Goal: Task Accomplishment & Management: Use online tool/utility

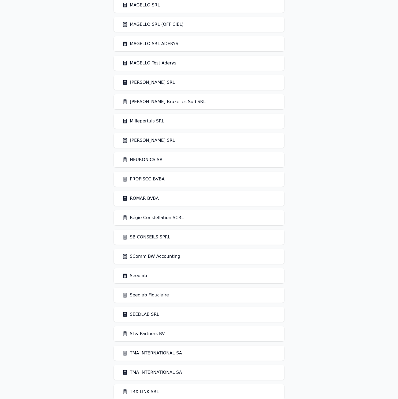
scroll to position [944, 0]
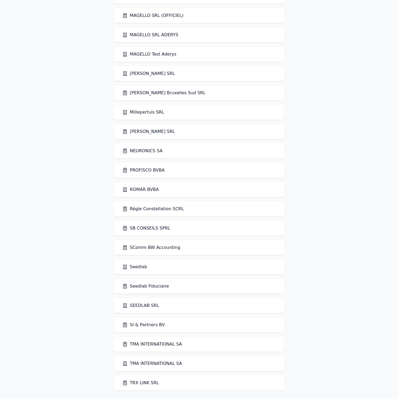
click at [136, 269] on link "Seedlab" at bounding box center [134, 267] width 25 height 6
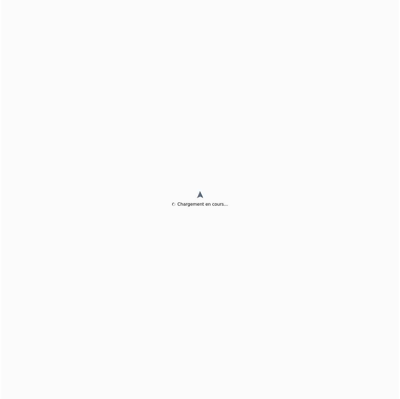
scroll to position [0, 0]
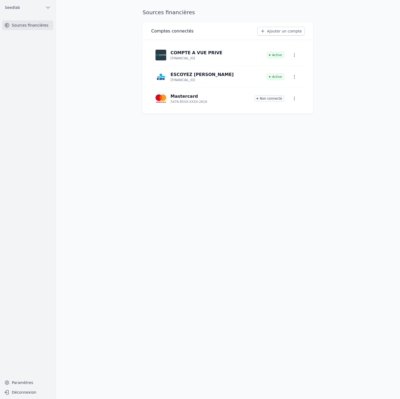
click at [297, 30] on link "Ajouter un compte" at bounding box center [281, 31] width 47 height 9
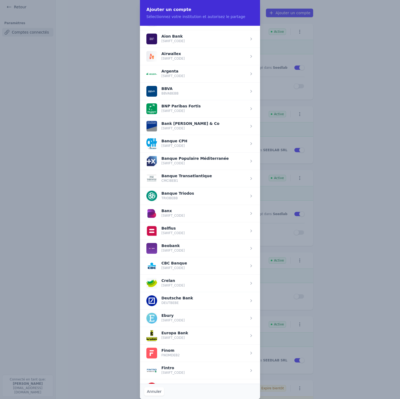
scroll to position [5, 0]
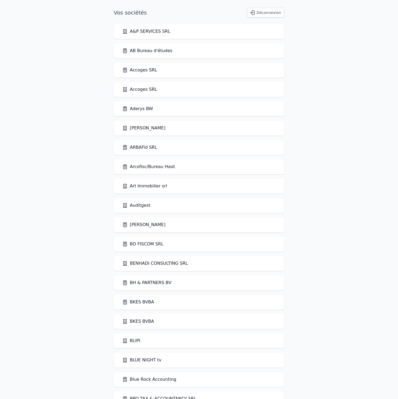
scroll to position [1, 0]
